Goal: Task Accomplishment & Management: Manage account settings

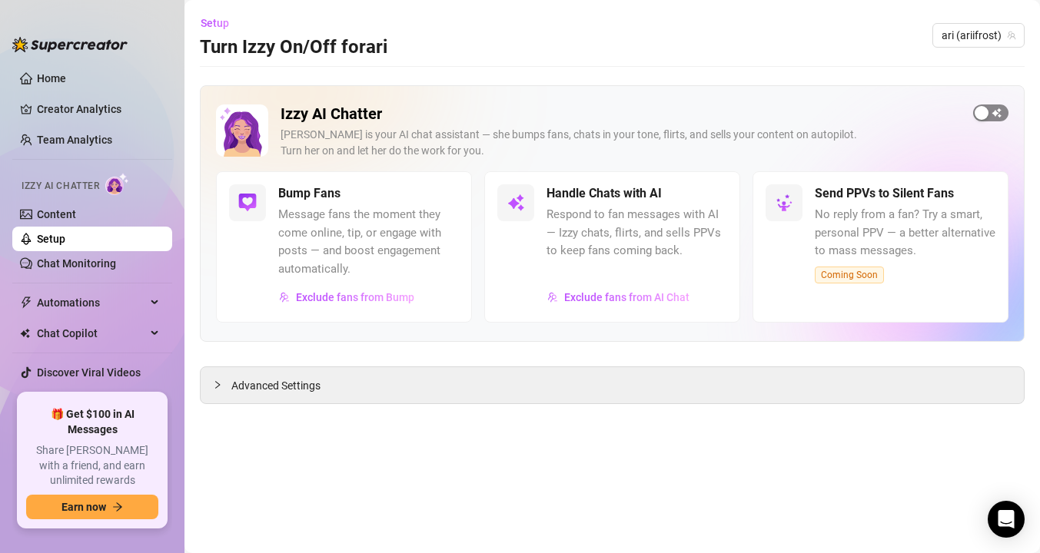
click at [994, 113] on span "button" at bounding box center [990, 113] width 35 height 17
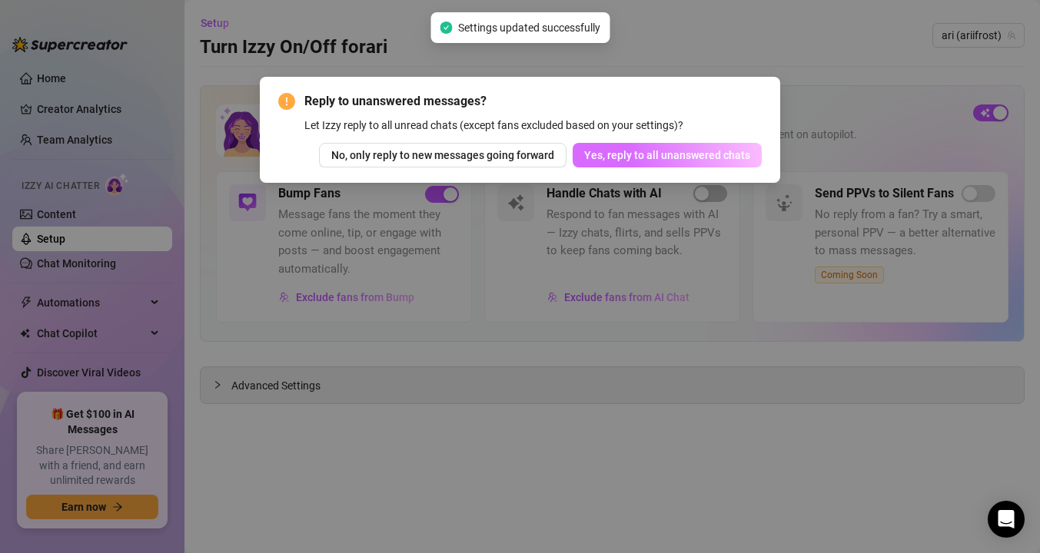
click at [600, 159] on span "Yes, reply to all unanswered chats" at bounding box center [667, 155] width 166 height 12
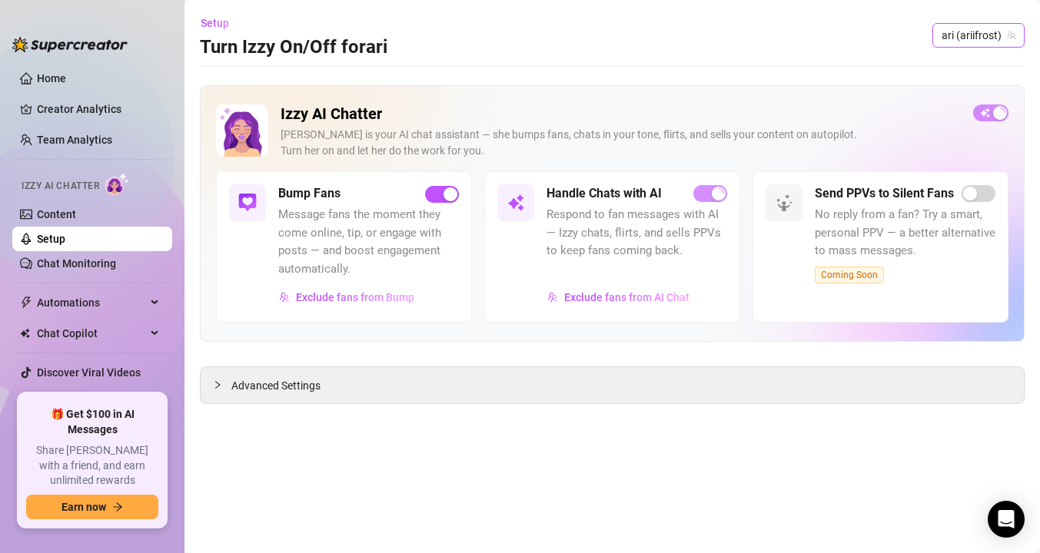
click at [990, 37] on span "ari (ariifrost)" at bounding box center [978, 35] width 74 height 23
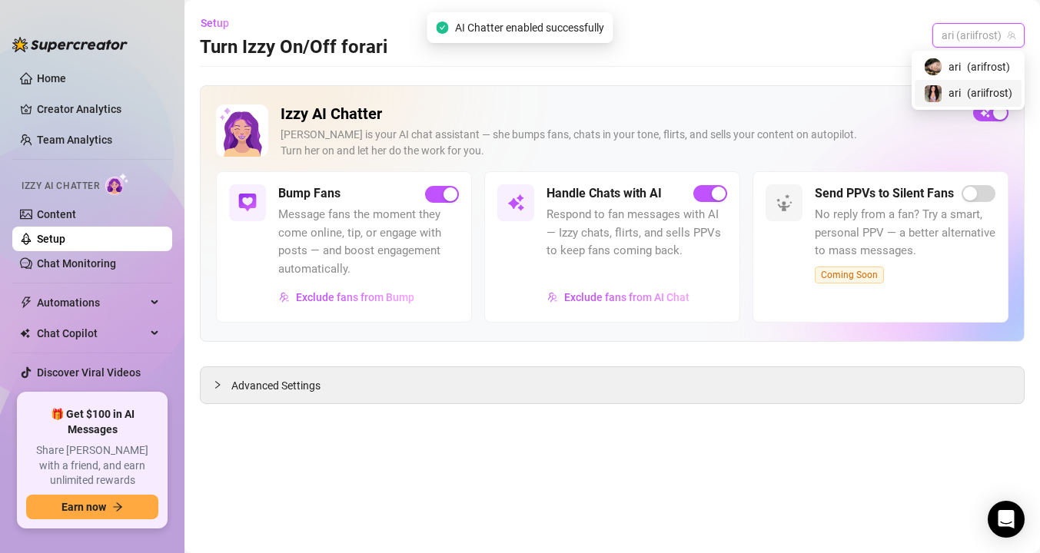
click at [991, 92] on span "( ariifrost )" at bounding box center [989, 93] width 45 height 17
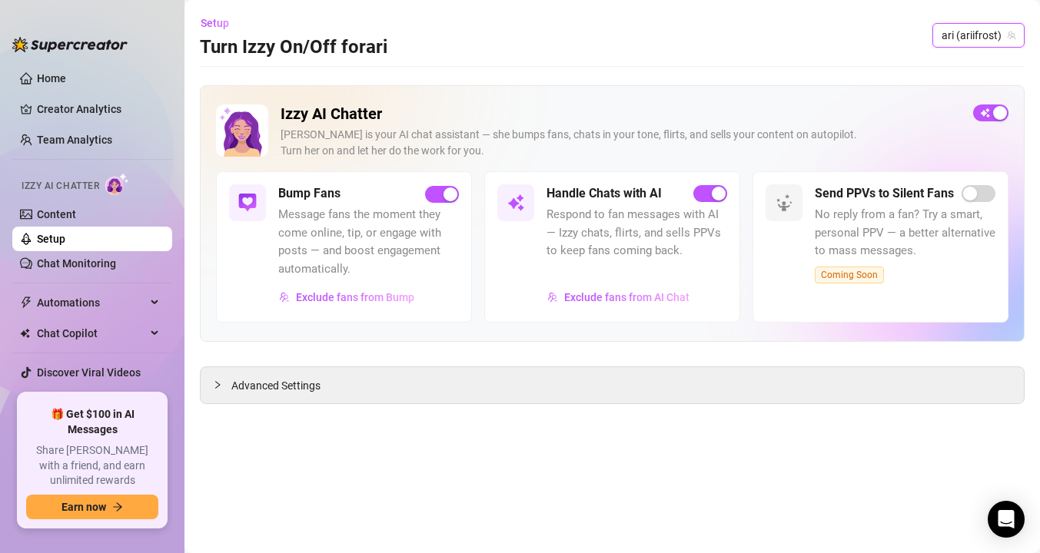
click at [962, 41] on span "ari (ariifrost)" at bounding box center [978, 35] width 74 height 23
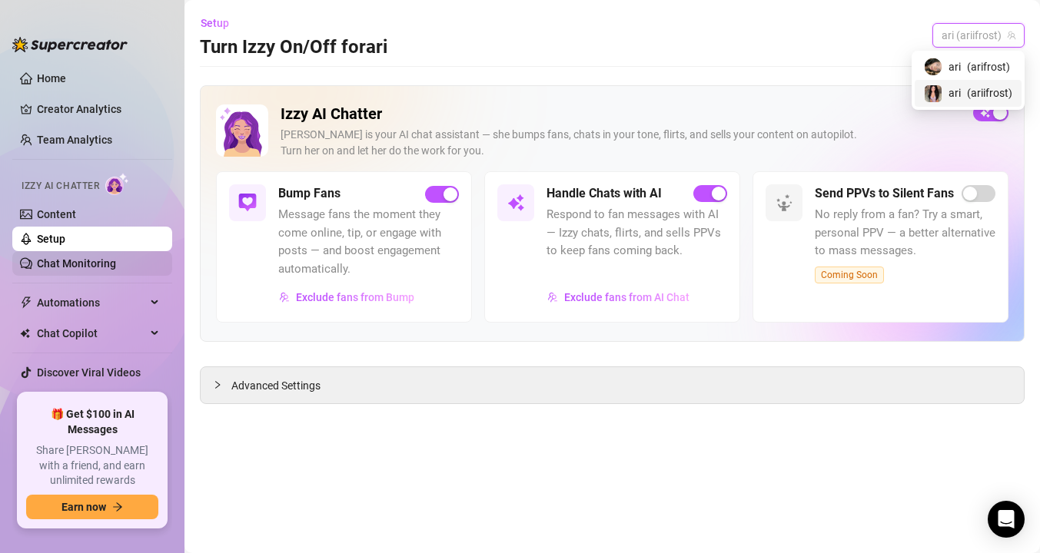
click at [50, 268] on link "Chat Monitoring" at bounding box center [76, 263] width 79 height 12
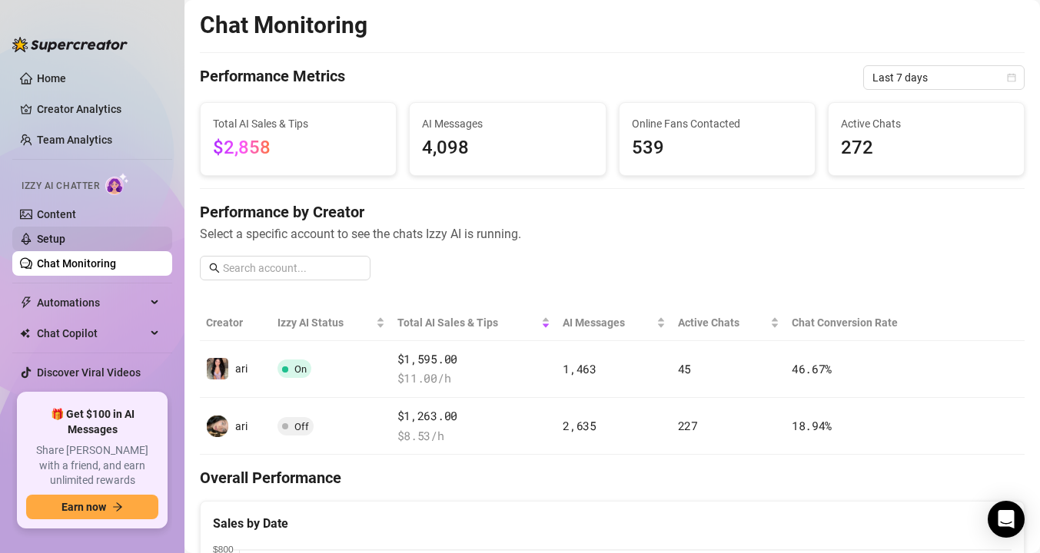
click at [48, 233] on link "Setup" at bounding box center [51, 239] width 28 height 12
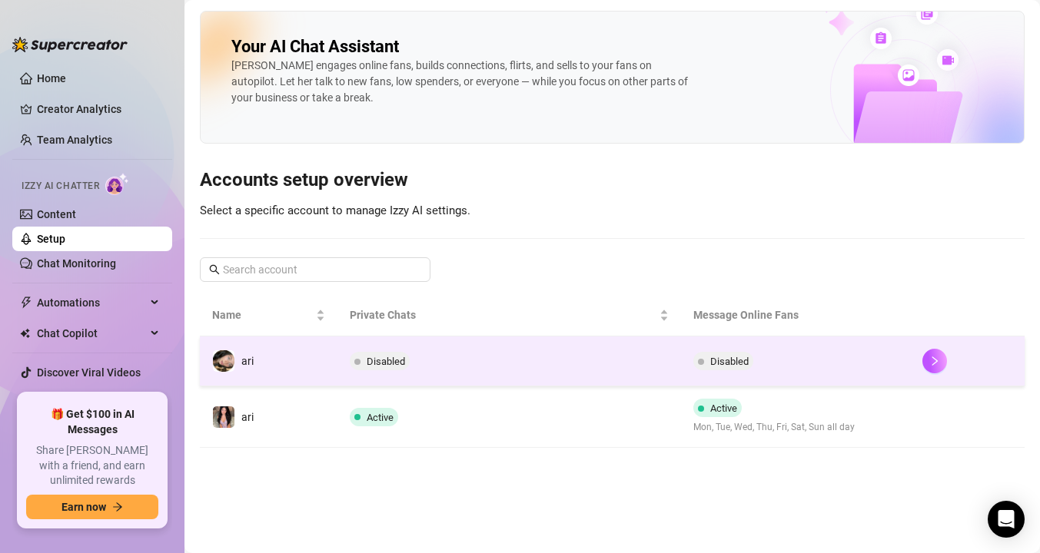
click at [394, 353] on span "Disabled" at bounding box center [380, 361] width 60 height 18
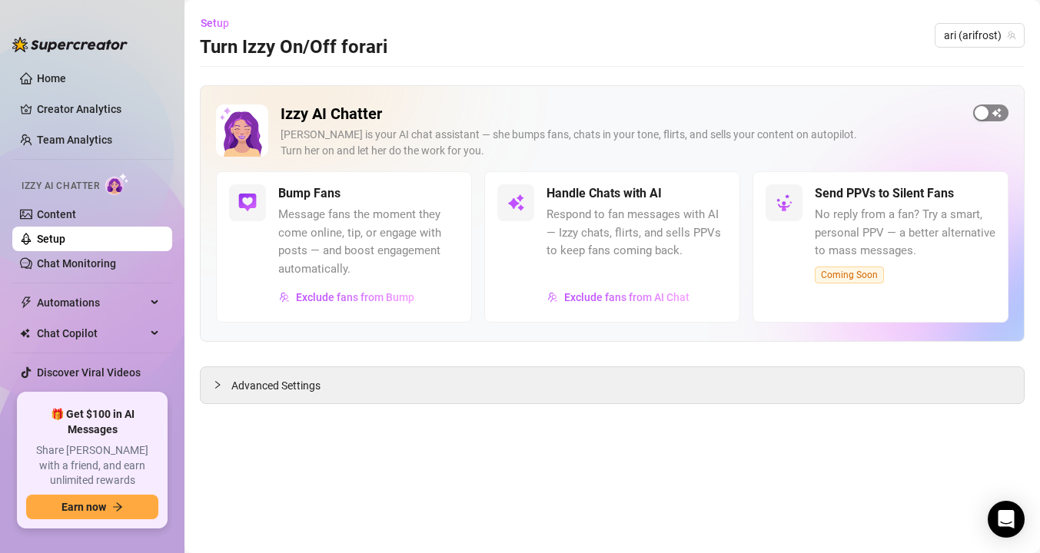
click at [994, 115] on span "button" at bounding box center [990, 113] width 35 height 17
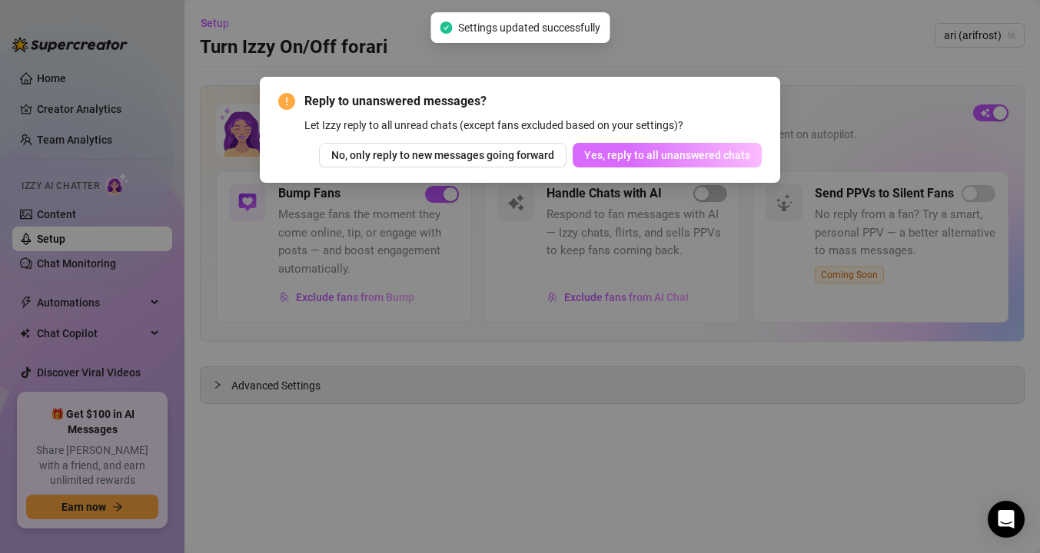
click at [721, 154] on span "Yes, reply to all unanswered chats" at bounding box center [667, 155] width 166 height 12
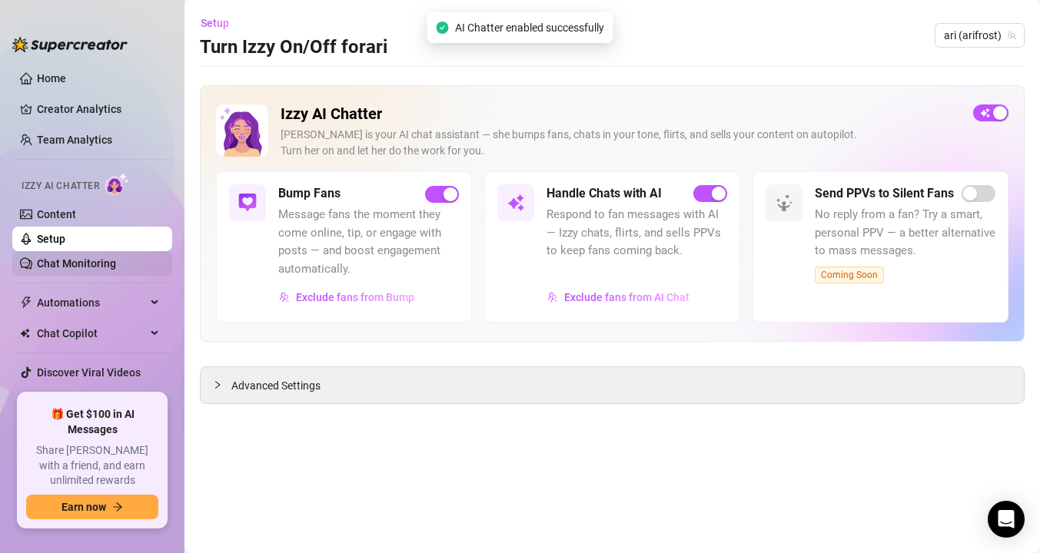
click at [111, 261] on link "Chat Monitoring" at bounding box center [76, 263] width 79 height 12
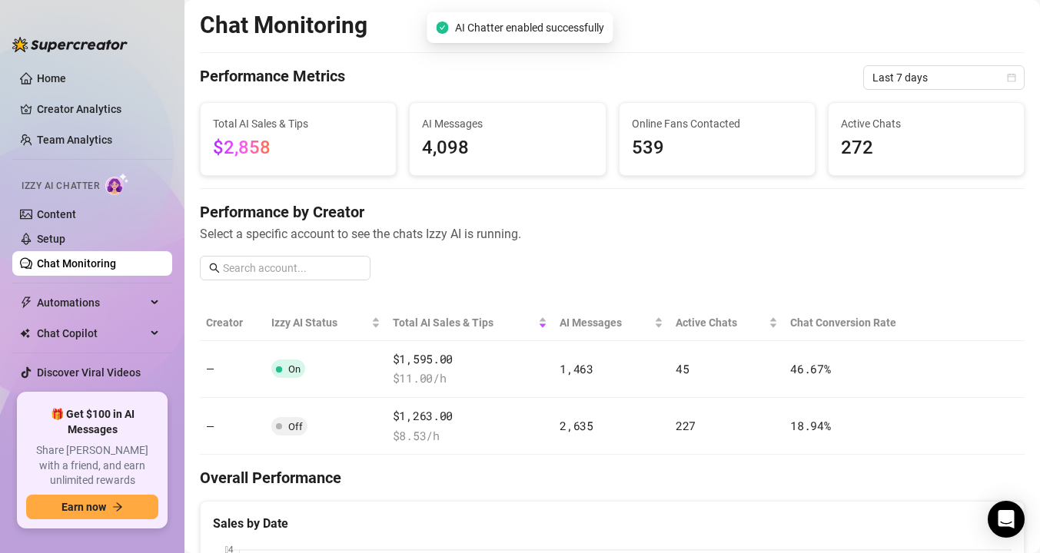
click at [111, 261] on link "Chat Monitoring" at bounding box center [76, 263] width 79 height 12
